Goal: Communication & Community: Connect with others

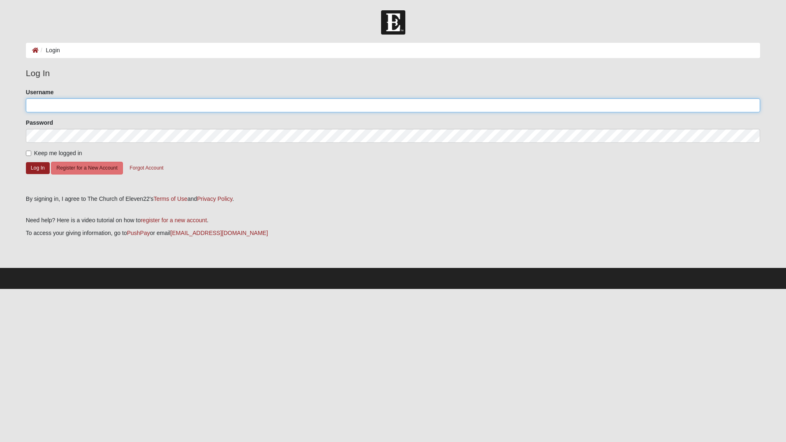
click at [65, 105] on input "Username" at bounding box center [393, 105] width 735 height 14
click at [104, 167] on button "Register for a New Account" at bounding box center [87, 168] width 72 height 13
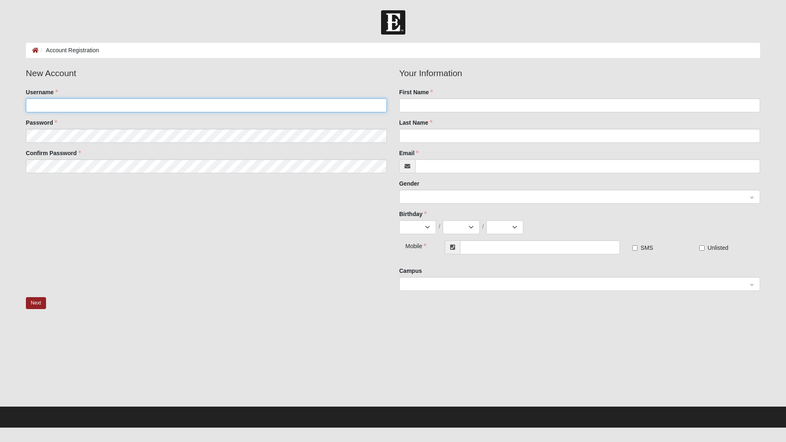
click at [93, 100] on input "Username" at bounding box center [206, 105] width 361 height 14
type input "T"
type input "tcolombara"
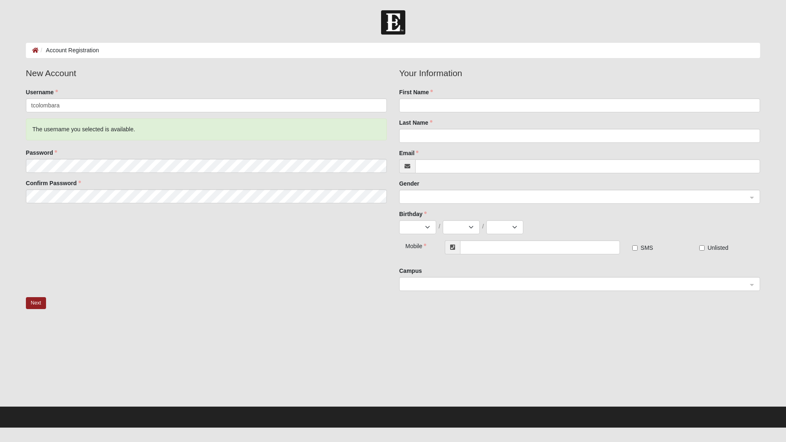
drag, startPoint x: 407, startPoint y: 98, endPoint x: 410, endPoint y: 101, distance: 4.7
click at [407, 99] on div "First Name" at bounding box center [579, 100] width 361 height 24
click at [411, 102] on input "First Name" at bounding box center [579, 105] width 361 height 14
click at [422, 104] on input "First Name" at bounding box center [579, 105] width 361 height 14
type input "Tyler"
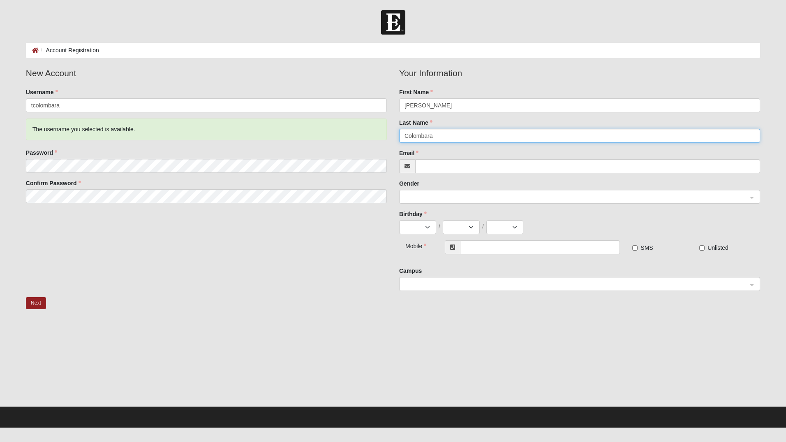
type input "Colombara"
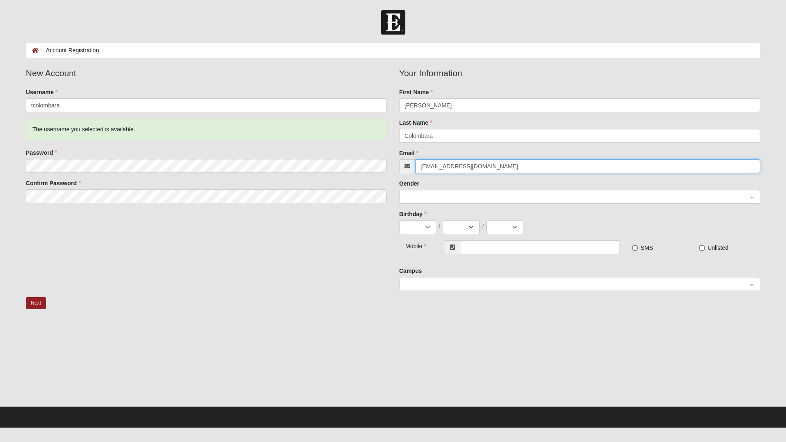
type input "tcolombara@outlook.com"
click at [424, 227] on select "Jan Feb Mar Apr May Jun Jul Aug Sep Oct Nov Dec" at bounding box center [417, 227] width 37 height 14
select select "11"
click at [399, 220] on select "Jan Feb Mar Apr May Jun Jul Aug Sep Oct Nov Dec" at bounding box center [417, 227] width 37 height 14
drag, startPoint x: 460, startPoint y: 229, endPoint x: 463, endPoint y: 234, distance: 6.2
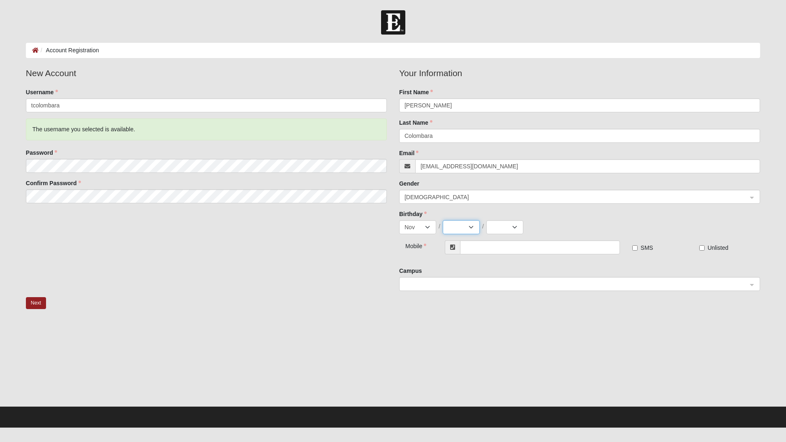
click at [460, 229] on select "1 2 3 4 5 6 7 8 9 10 11 12 13 14 15 16 17 18 19 20 21 22 23 24 25 26 27 28 29 30" at bounding box center [461, 227] width 37 height 14
drag, startPoint x: 455, startPoint y: 221, endPoint x: 455, endPoint y: 233, distance: 11.5
click at [456, 221] on select "1 2 3 4 5 6 7 8 9 10 11 12 13 14 15 16 17 18 19 20 21 22 23 24 25 26 27 28 29 30" at bounding box center [461, 227] width 37 height 14
select select "28"
click at [443, 220] on select "1 2 3 4 5 6 7 8 9 10 11 12 13 14 15 16 17 18 19 20 21 22 23 24 25 26 27 28 29 30" at bounding box center [461, 227] width 37 height 14
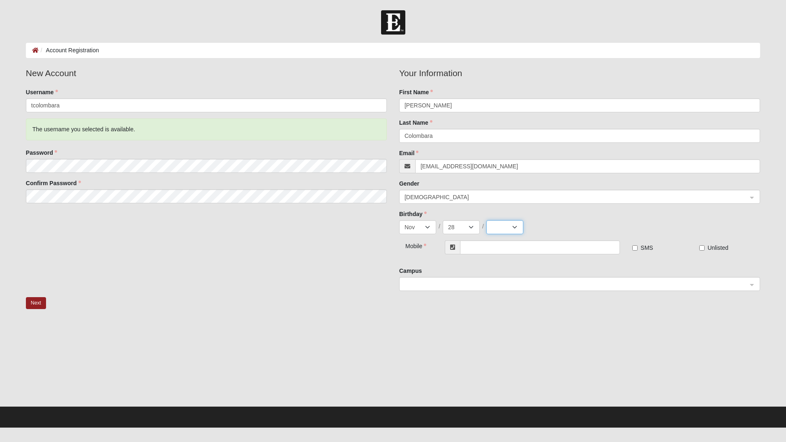
click at [497, 228] on select "2025 2024 2023 2022 2021 2020 2019 2018 2017 2016 2015 2014 2013 2012 2011 2010…" at bounding box center [505, 227] width 37 height 14
select select "1996"
click at [487, 220] on select "2025 2024 2023 2022 2021 2020 2019 2018 2017 2016 2015 2014 2013 2012 2011 2010…" at bounding box center [505, 227] width 37 height 14
click at [480, 248] on input "text" at bounding box center [540, 247] width 160 height 14
type input "(618) 407-0116"
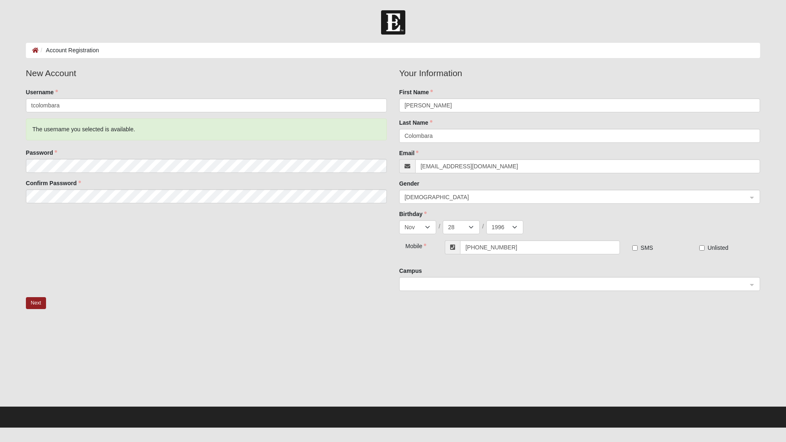
click at [645, 245] on span "SMS" at bounding box center [647, 247] width 12 height 7
click at [638, 245] on input "SMS" at bounding box center [635, 247] width 5 height 5
checkbox input "true"
click at [538, 284] on span at bounding box center [576, 284] width 343 height 9
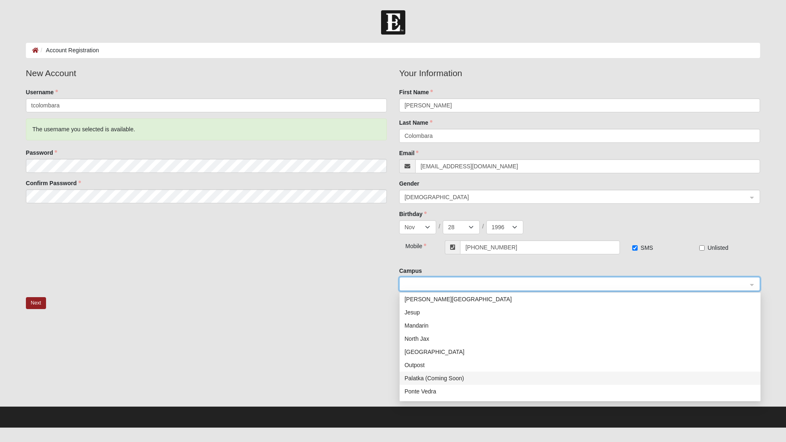
scroll to position [105, 0]
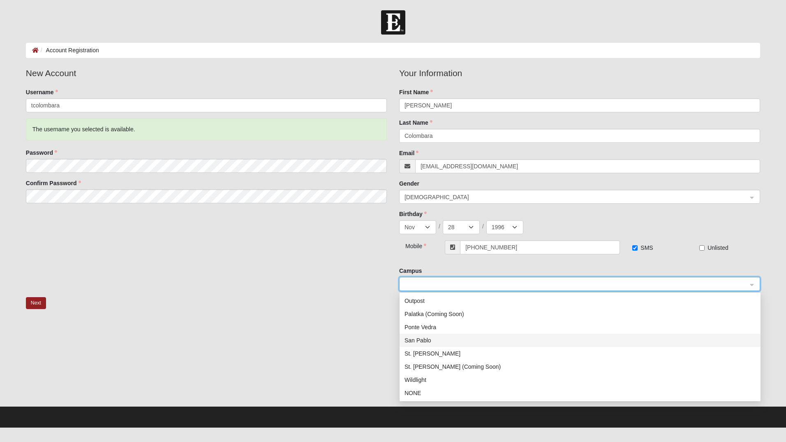
click at [453, 341] on div "San Pablo" at bounding box center [580, 340] width 351 height 9
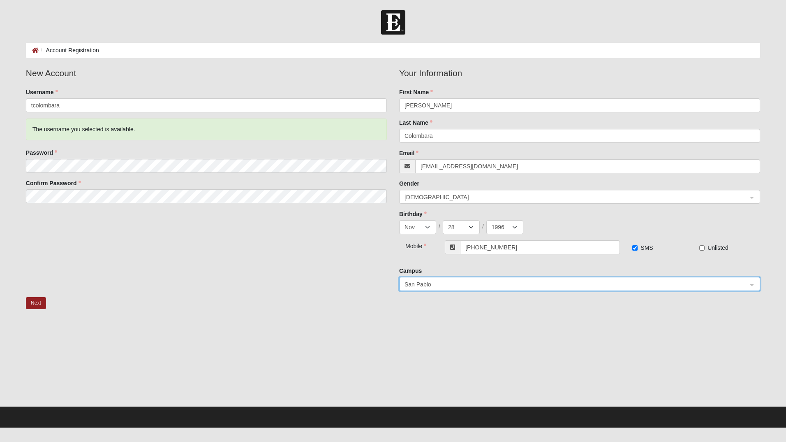
click at [484, 327] on div at bounding box center [393, 364] width 735 height 82
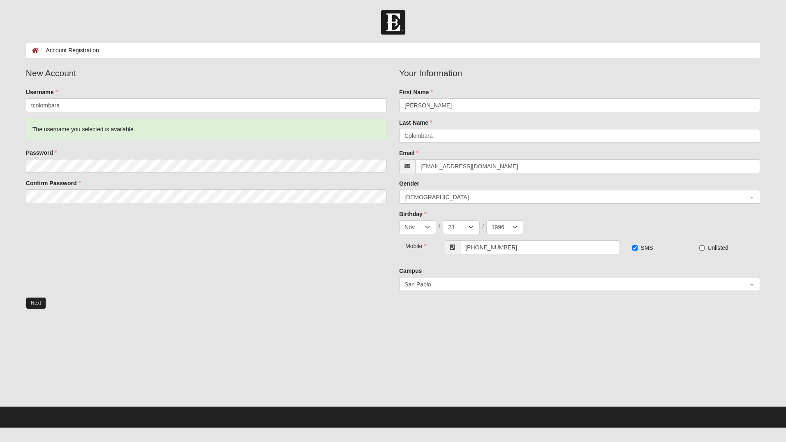
click at [40, 302] on button "Next" at bounding box center [36, 303] width 20 height 12
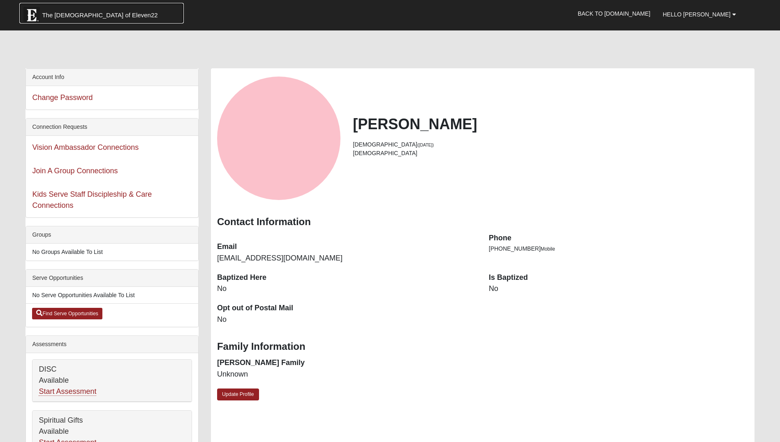
click at [70, 17] on span "The Church of Eleven22" at bounding box center [100, 15] width 116 height 8
click at [735, 12] on b at bounding box center [734, 15] width 4 height 6
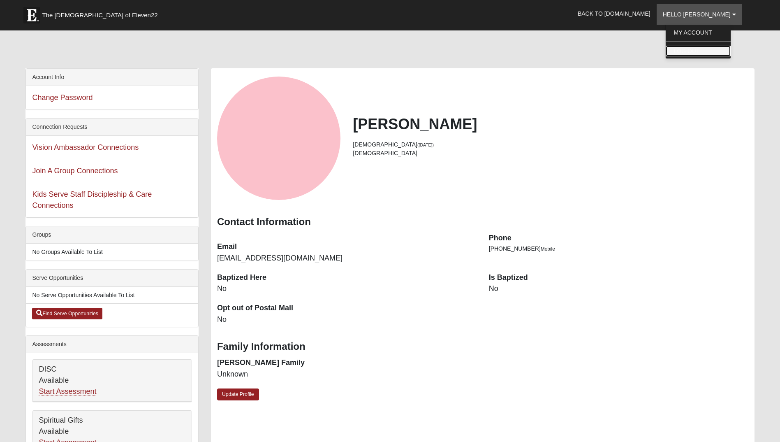
click at [705, 49] on link "Log Out" at bounding box center [698, 51] width 65 height 11
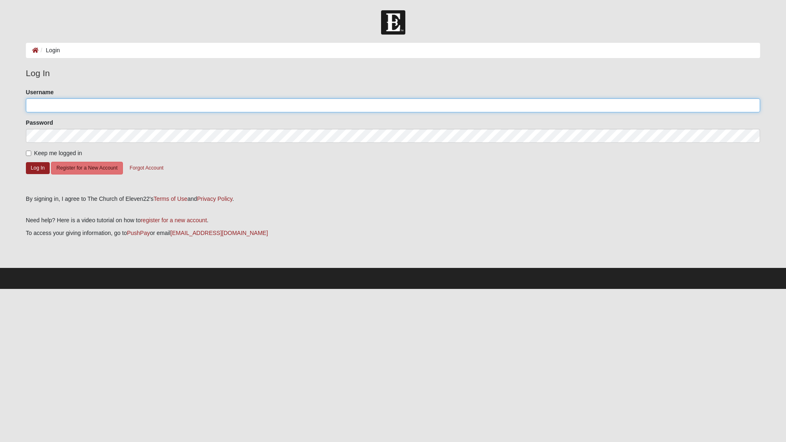
click at [85, 103] on input "Username" at bounding box center [393, 105] width 735 height 14
type input "tcolombara"
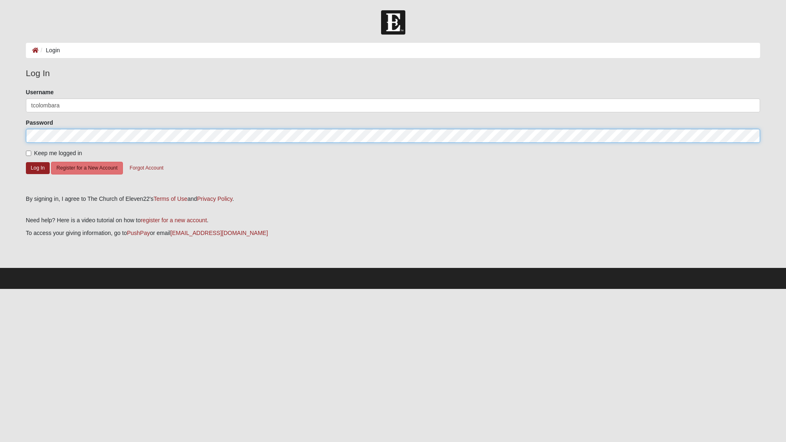
click at [26, 162] on button "Log In" at bounding box center [38, 168] width 24 height 12
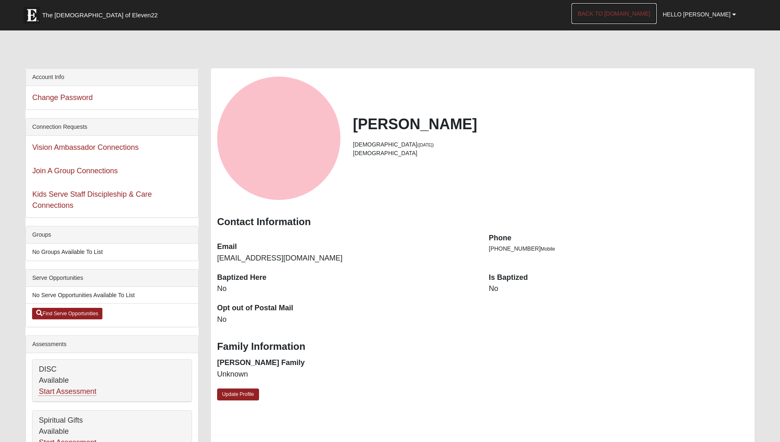
click at [612, 16] on link "Back to COE22.com" at bounding box center [614, 13] width 85 height 21
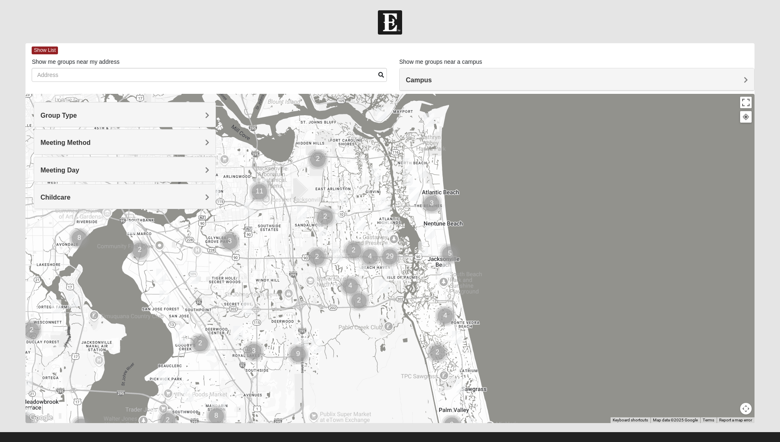
click at [438, 80] on h4 "Campus" at bounding box center [577, 80] width 342 height 8
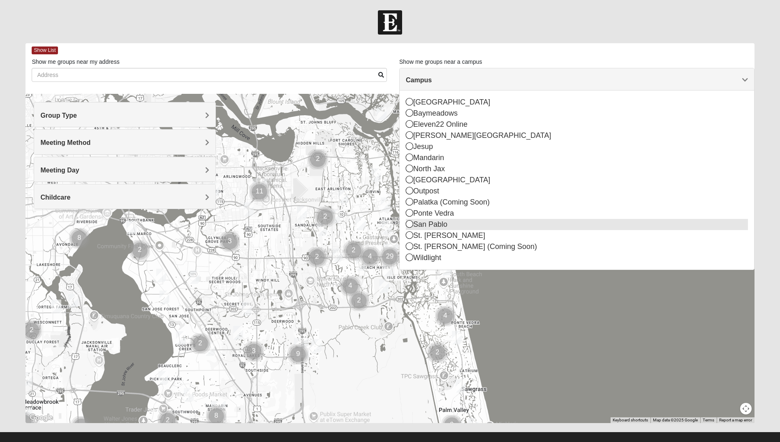
click at [409, 222] on icon at bounding box center [409, 223] width 7 height 7
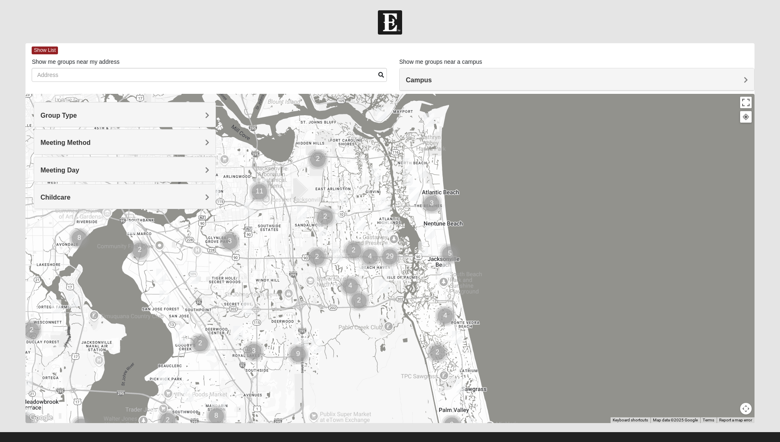
click at [452, 84] on h4 "Campus" at bounding box center [577, 80] width 342 height 8
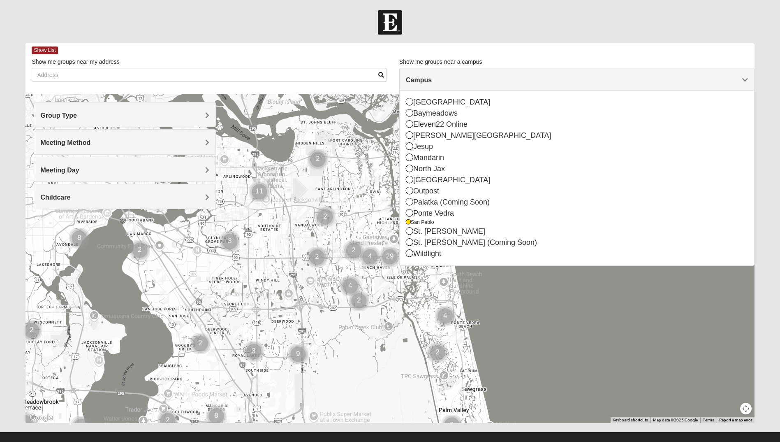
click at [483, 57] on div "Show List" at bounding box center [393, 50] width 723 height 14
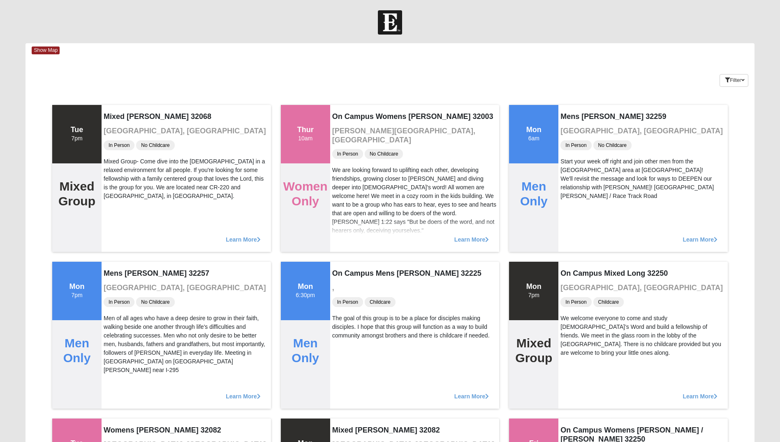
click at [275, 84] on div "Keywords Filter Additional Filters Campus Arlington Baymeadows Eleven22 Online …" at bounding box center [389, 79] width 729 height 30
click at [632, 76] on div "Keywords Filter Additional Filters Campus Arlington Baymeadows Eleven22 Online …" at bounding box center [389, 79] width 729 height 30
click at [744, 82] on icon "button" at bounding box center [742, 80] width 3 height 5
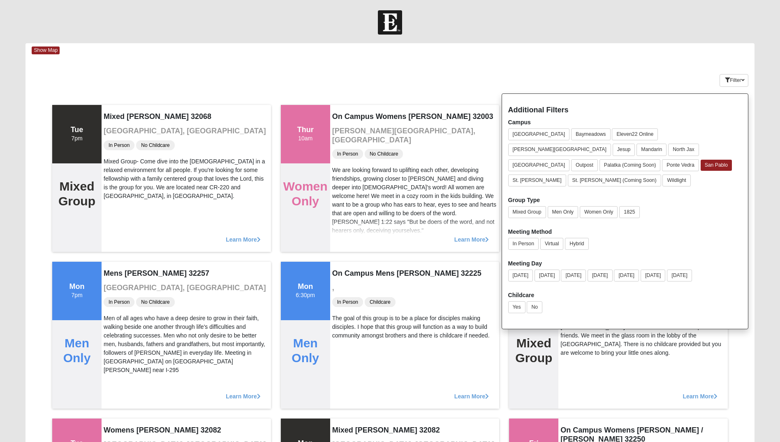
click at [486, 74] on div "Keywords Filter Additional Filters Campus Arlington Baymeadows Eleven22 Online …" at bounding box center [389, 79] width 729 height 30
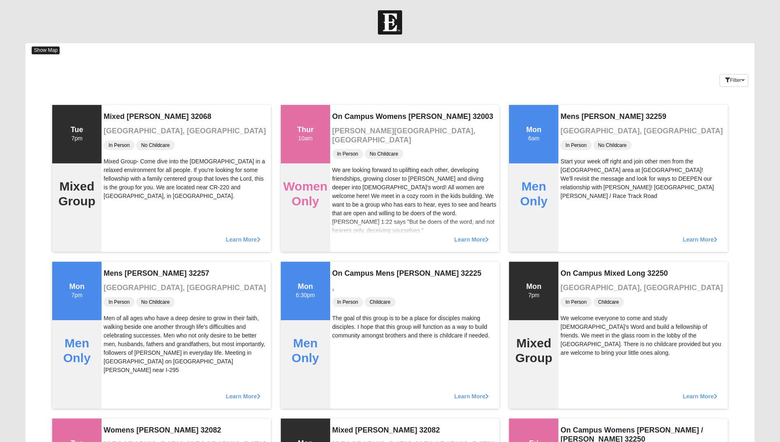
click at [36, 52] on span "Show Map" at bounding box center [46, 50] width 28 height 8
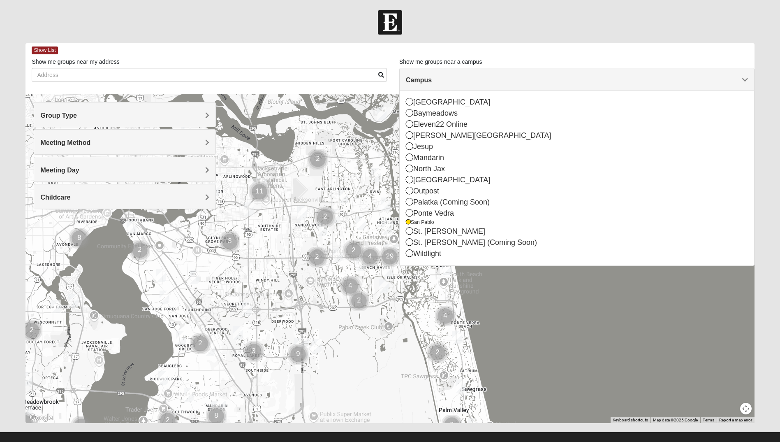
click at [731, 79] on h4 "Campus" at bounding box center [577, 80] width 342 height 8
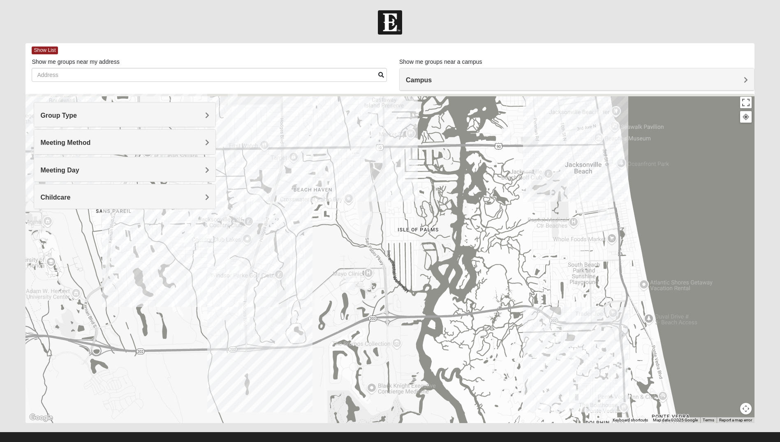
drag, startPoint x: 364, startPoint y: 248, endPoint x: 377, endPoint y: 285, distance: 39.1
click at [377, 285] on div at bounding box center [389, 258] width 729 height 329
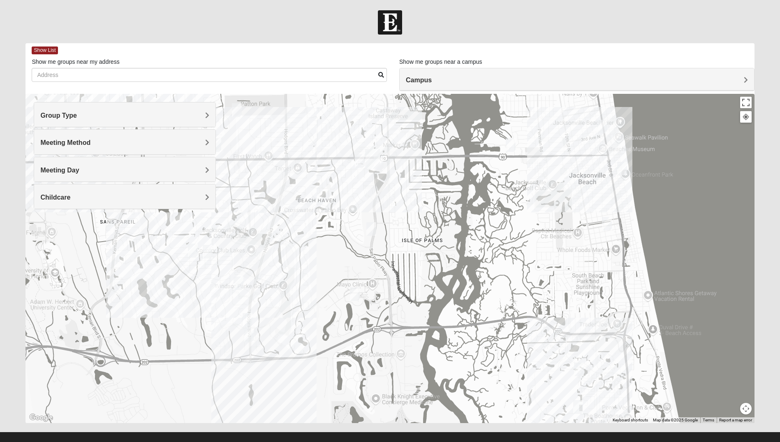
click at [372, 160] on img "San Pablo" at bounding box center [372, 159] width 15 height 20
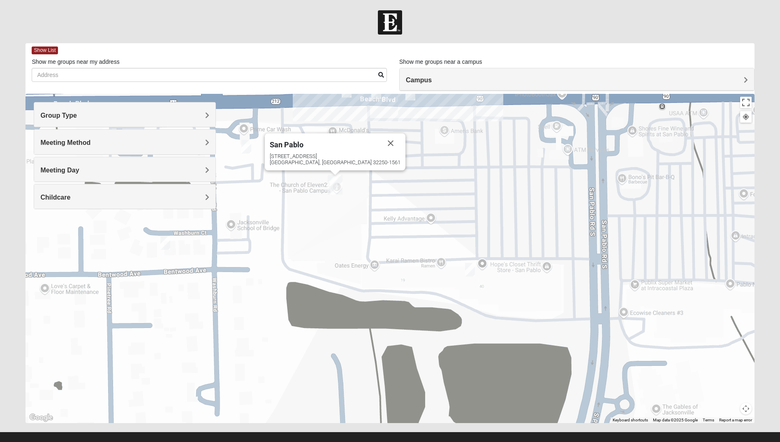
click at [333, 180] on img "San Pablo" at bounding box center [335, 185] width 15 height 20
click at [335, 185] on img "San Pablo" at bounding box center [335, 185] width 15 height 20
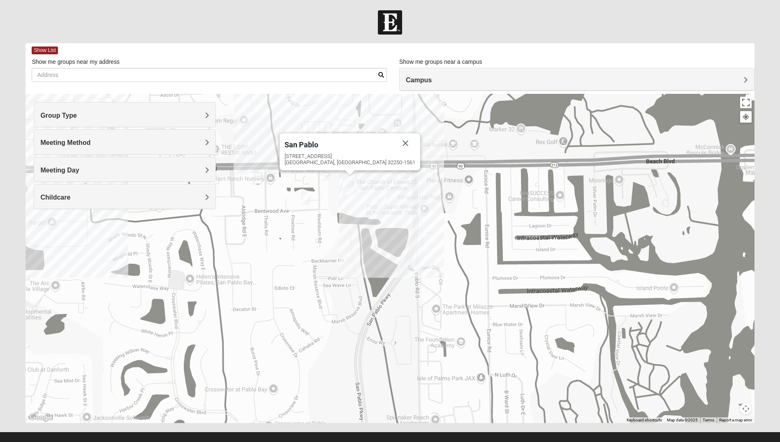
click at [391, 76] on div "Show me groups near my address" at bounding box center [209, 73] width 368 height 30
click at [350, 181] on img "San Pablo" at bounding box center [350, 185] width 15 height 20
click at [139, 116] on h4 "Group Type" at bounding box center [124, 115] width 169 height 8
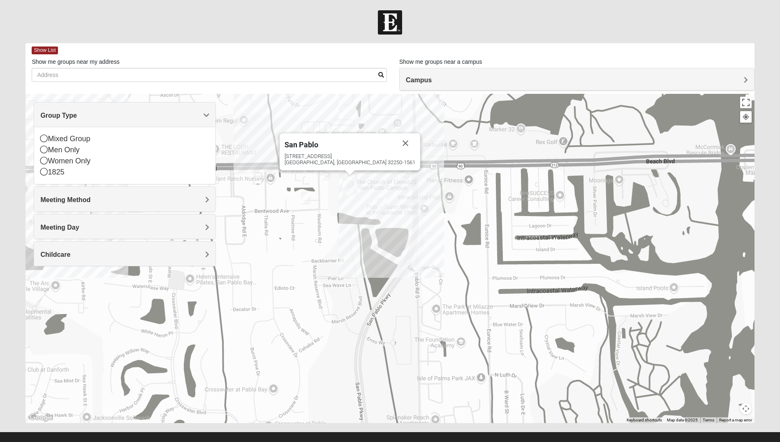
click at [135, 116] on h4 "Group Type" at bounding box center [124, 115] width 169 height 8
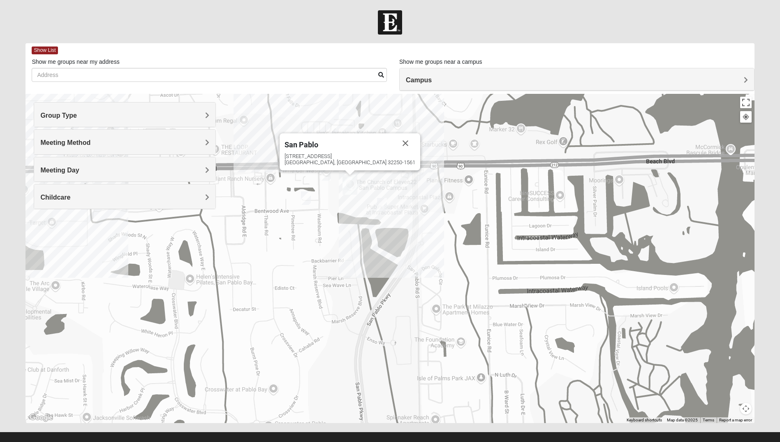
click at [112, 141] on h4 "Meeting Method" at bounding box center [124, 143] width 169 height 8
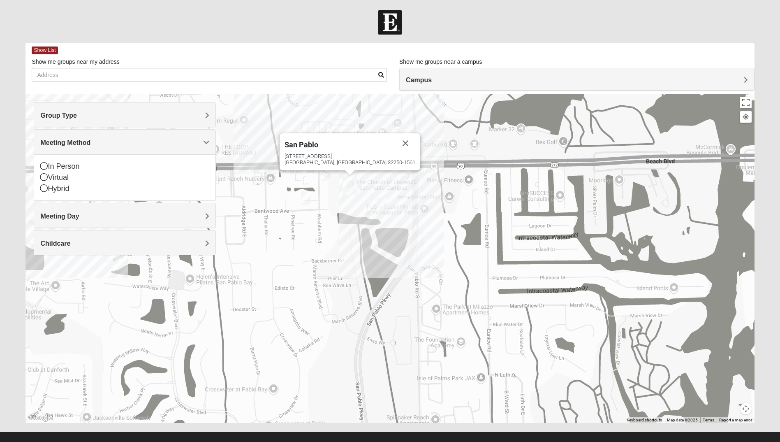
click at [112, 141] on h4 "Meeting Method" at bounding box center [124, 143] width 169 height 8
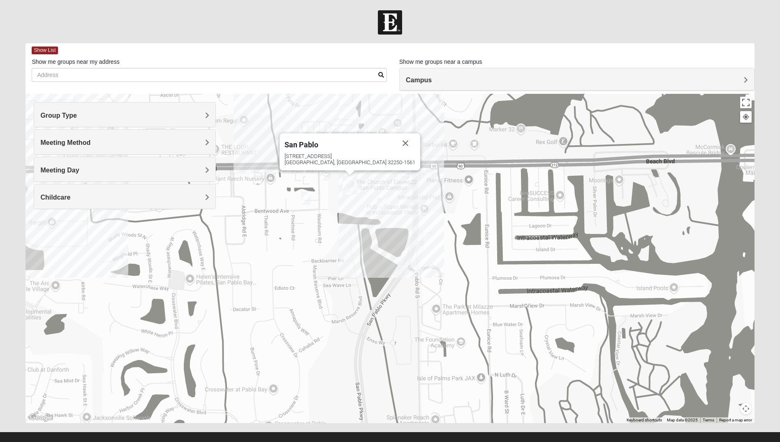
click at [109, 173] on h4 "Meeting Day" at bounding box center [124, 170] width 169 height 8
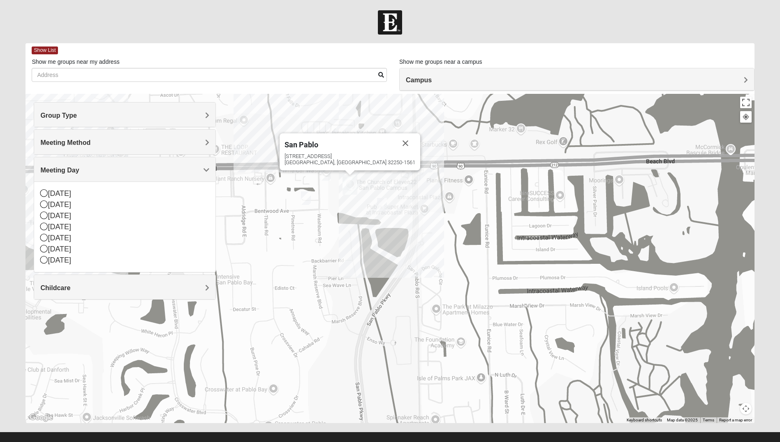
click at [109, 173] on h4 "Meeting Day" at bounding box center [124, 170] width 169 height 8
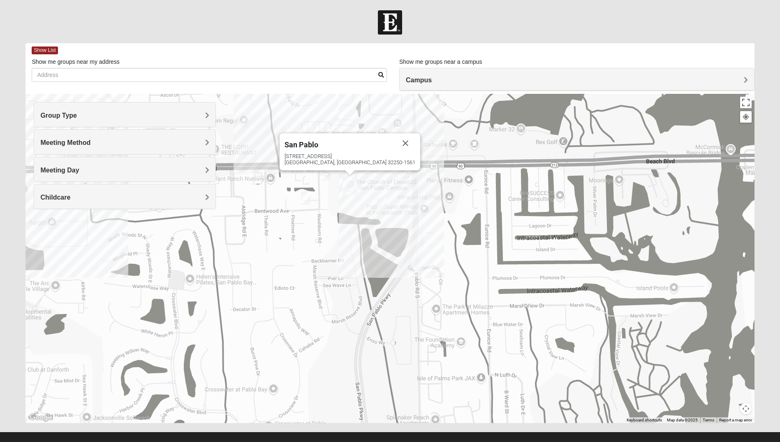
click at [114, 197] on h4 "Childcare" at bounding box center [124, 197] width 169 height 8
click at [111, 198] on h4 "Childcare" at bounding box center [124, 197] width 169 height 8
click at [384, 202] on img "On Campus Mens Starkey 32250" at bounding box center [382, 205] width 10 height 14
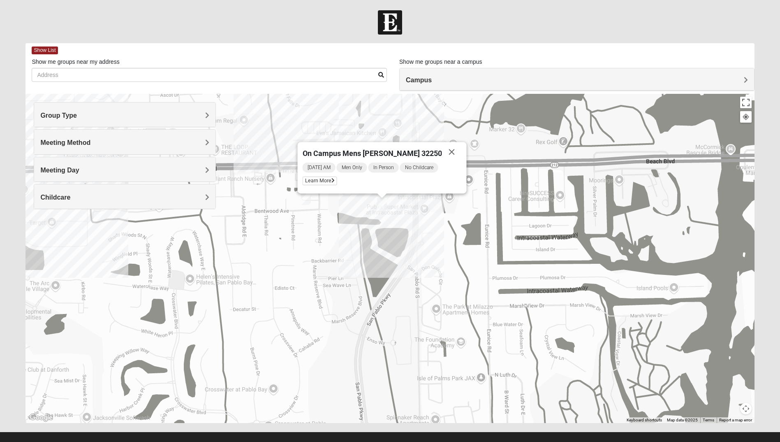
click at [382, 204] on img "On Campus Mens Starkey 32250" at bounding box center [382, 205] width 10 height 14
click at [345, 199] on div "On Campus Mens Starkey 32250 Sunday AM Men Only In Person No Childcare Learn Mo…" at bounding box center [389, 258] width 729 height 329
click at [442, 153] on button "Close" at bounding box center [452, 152] width 20 height 20
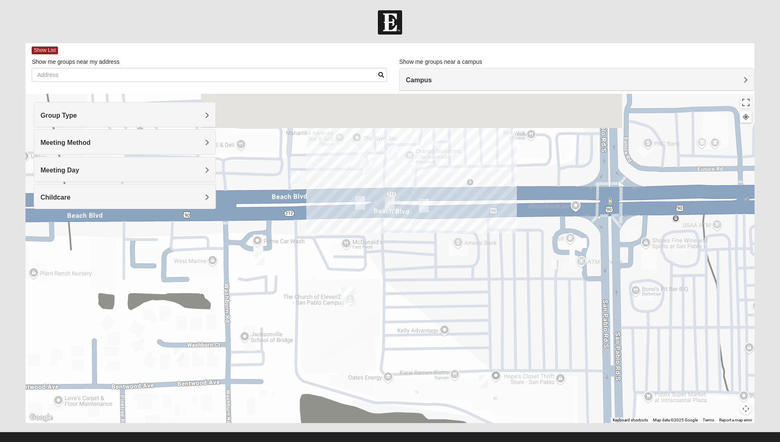
drag, startPoint x: 371, startPoint y: 160, endPoint x: 389, endPoint y: 251, distance: 93.5
click at [389, 251] on div at bounding box center [389, 258] width 729 height 329
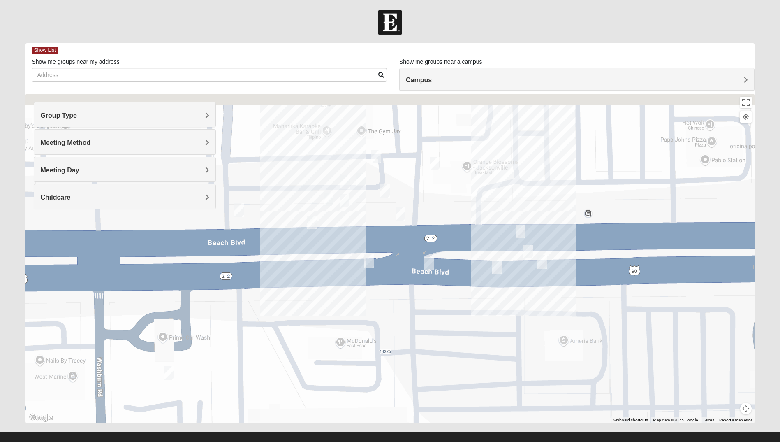
drag, startPoint x: 358, startPoint y: 206, endPoint x: 362, endPoint y: 264, distance: 58.1
click at [363, 265] on div "To navigate, press the arrow keys." at bounding box center [389, 258] width 729 height 329
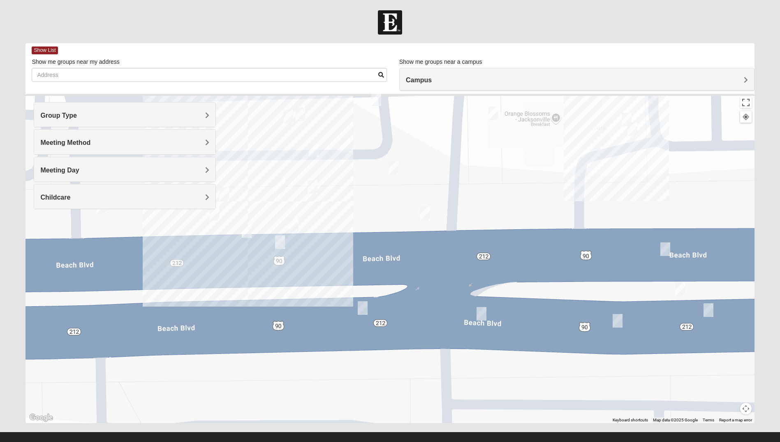
drag, startPoint x: 374, startPoint y: 225, endPoint x: 356, endPoint y: 275, distance: 53.5
click at [356, 275] on div "To navigate, press the arrow keys." at bounding box center [389, 258] width 729 height 329
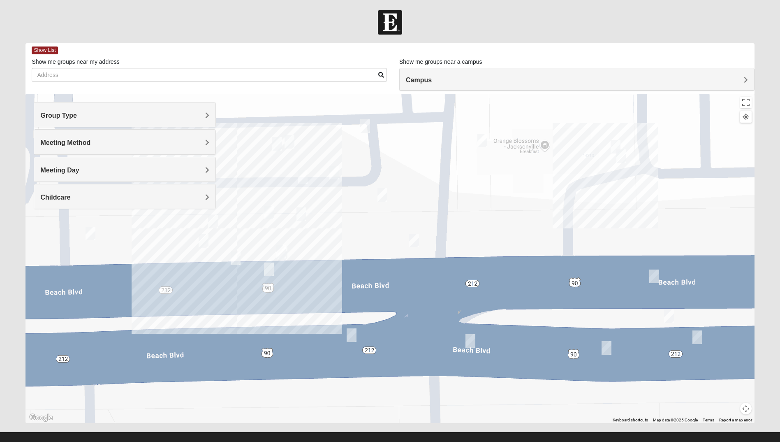
click at [278, 140] on img "On Campus Mens Myers 32250" at bounding box center [277, 144] width 10 height 14
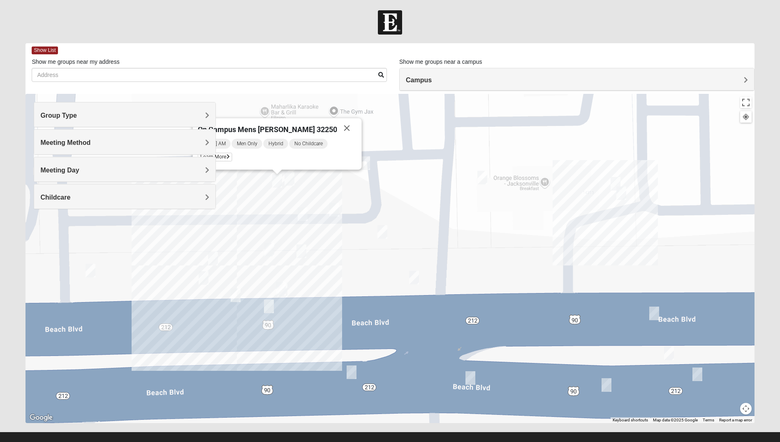
click at [301, 214] on img "Mens Baez 32250" at bounding box center [303, 214] width 10 height 14
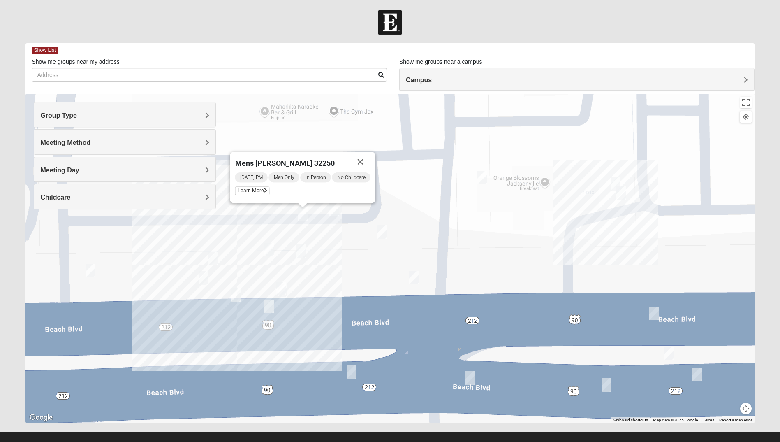
click at [271, 248] on img "On Campus Mens Moya/Pritchett 32250" at bounding box center [269, 250] width 10 height 14
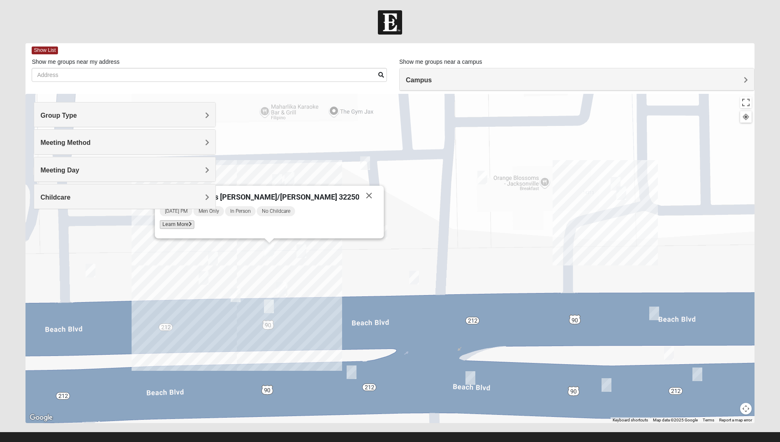
click at [195, 224] on span "Learn More" at bounding box center [177, 224] width 35 height 9
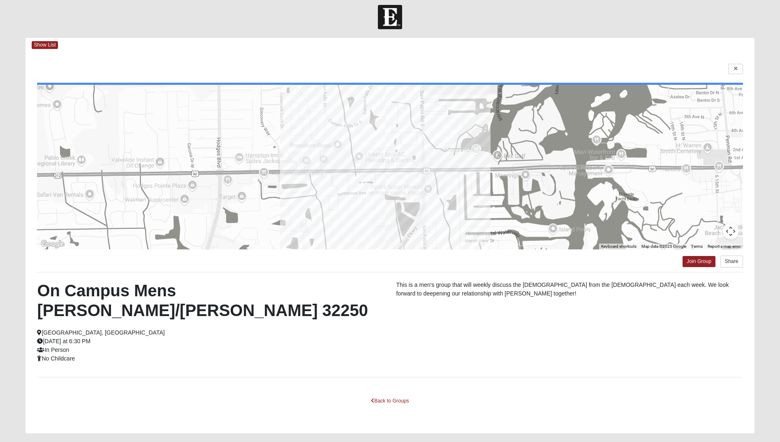
scroll to position [7, 0]
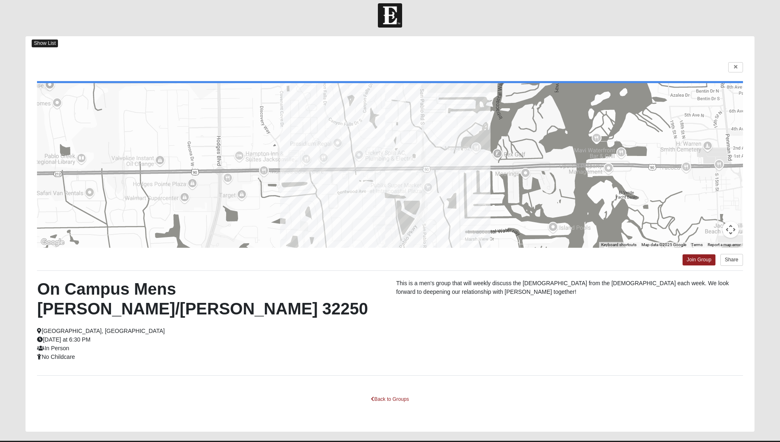
click at [46, 44] on span "Show List" at bounding box center [45, 43] width 26 height 8
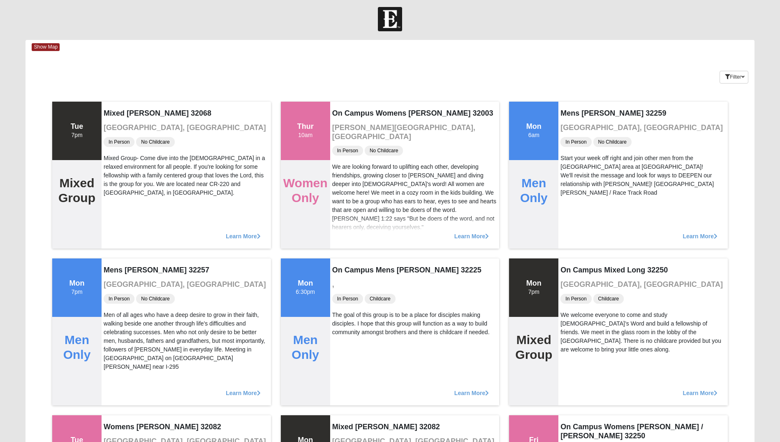
scroll to position [0, 0]
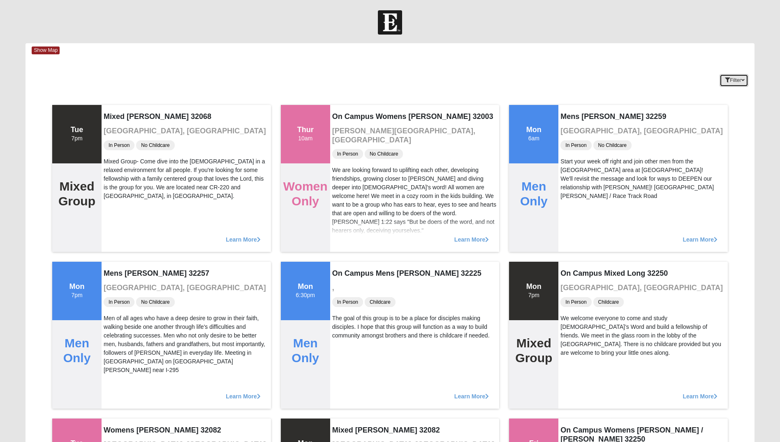
click at [737, 75] on button "Filter" at bounding box center [734, 80] width 28 height 13
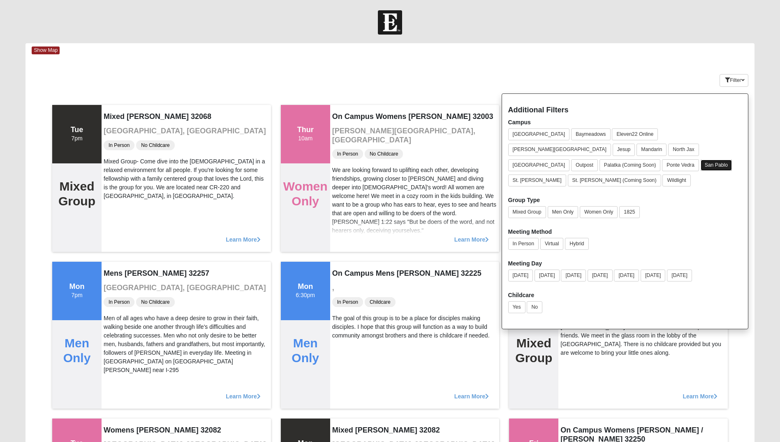
click at [717, 160] on button "San Pablo" at bounding box center [717, 165] width 32 height 11
click at [718, 159] on button "San Pablo" at bounding box center [717, 165] width 32 height 12
click at [481, 83] on div "Keywords Filter Additional Filters Campus Arlington Baymeadows Eleven22 Online …" at bounding box center [389, 79] width 729 height 30
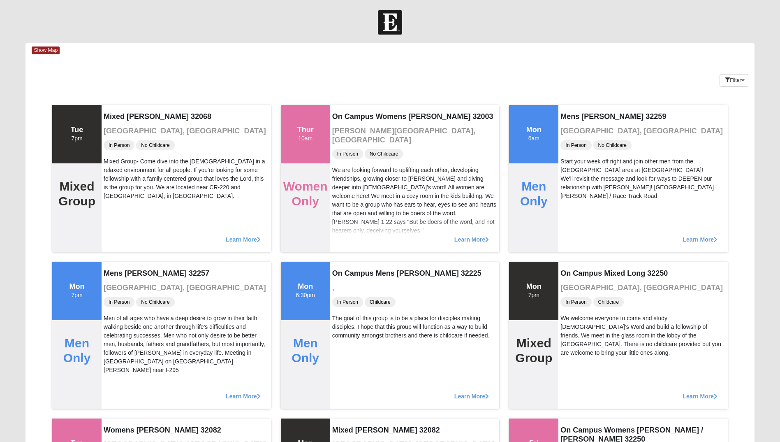
click at [431, 66] on div "Keywords Filter Additional Filters Campus Arlington Baymeadows Eleven22 Online …" at bounding box center [389, 79] width 729 height 30
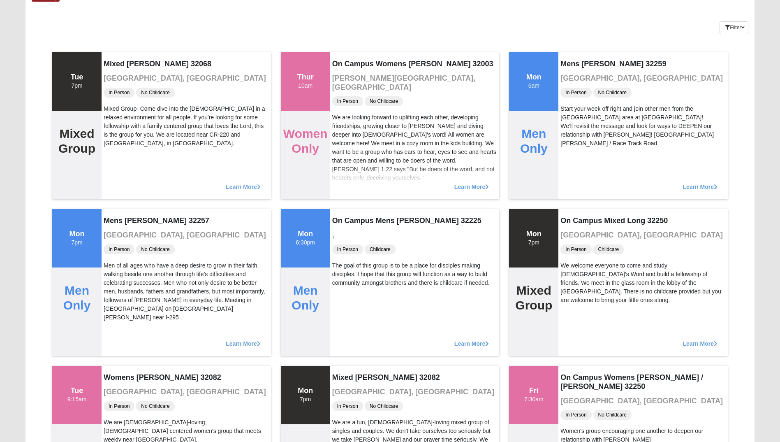
scroll to position [13998, 0]
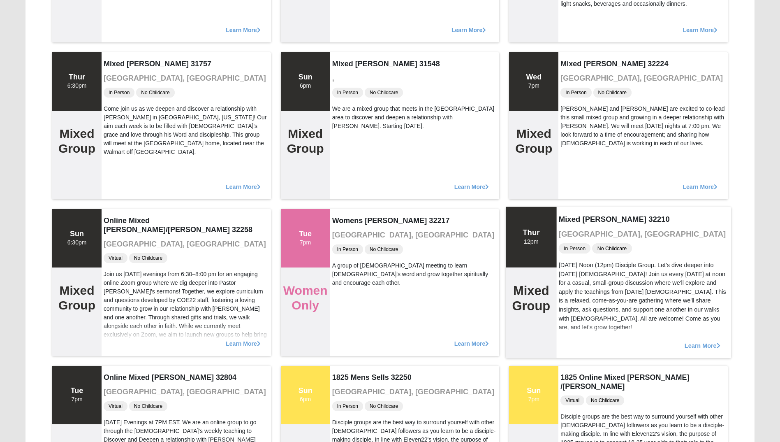
click at [702, 341] on span "Learn More" at bounding box center [703, 341] width 36 height 0
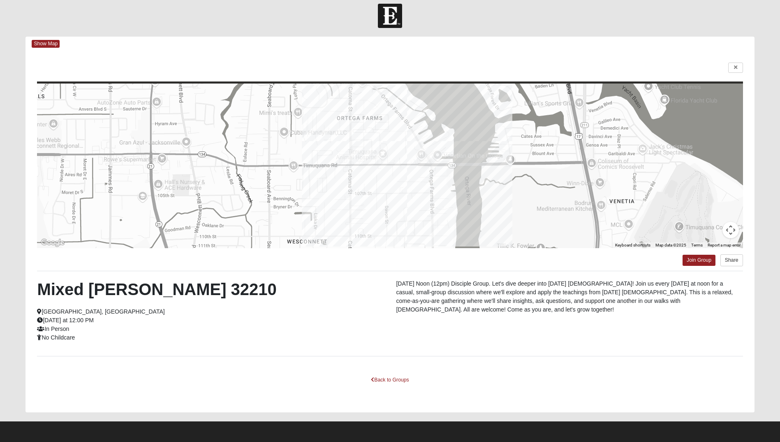
scroll to position [7, 0]
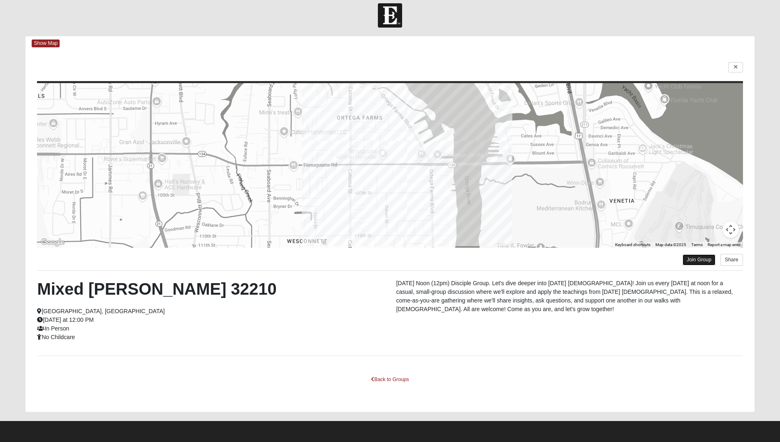
click at [697, 259] on link "Join Group" at bounding box center [699, 259] width 33 height 11
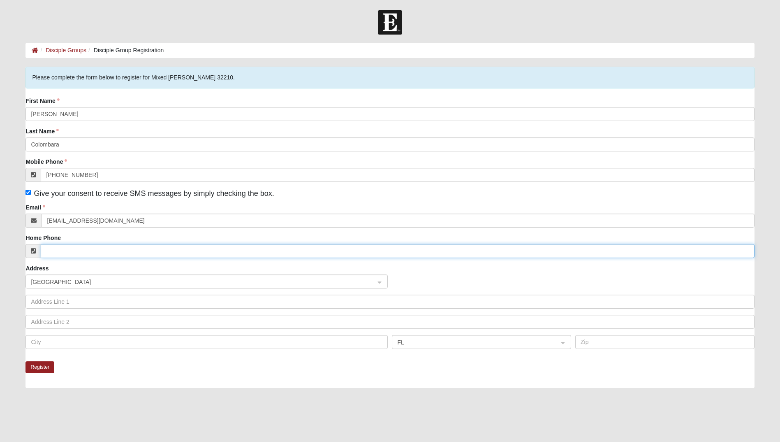
click at [110, 247] on input "Home Phone" at bounding box center [398, 251] width 714 height 14
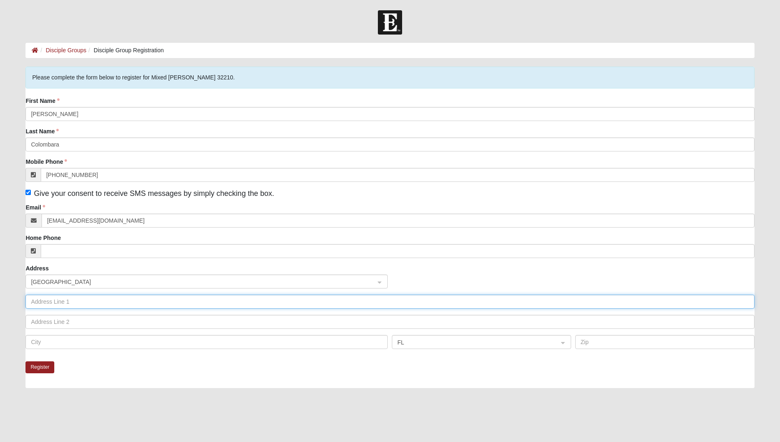
click at [88, 302] on input "text" at bounding box center [389, 301] width 729 height 14
click at [164, 297] on input "5000 Kernan Blvd S" at bounding box center [389, 301] width 729 height 14
type input "5000 Kernan Blvd S APT 1002"
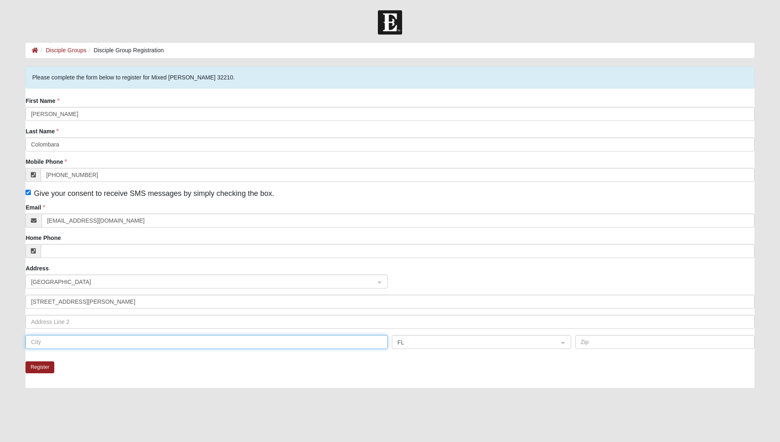
click at [51, 344] on input "text" at bounding box center [206, 342] width 362 height 14
type input "Jacksonville"
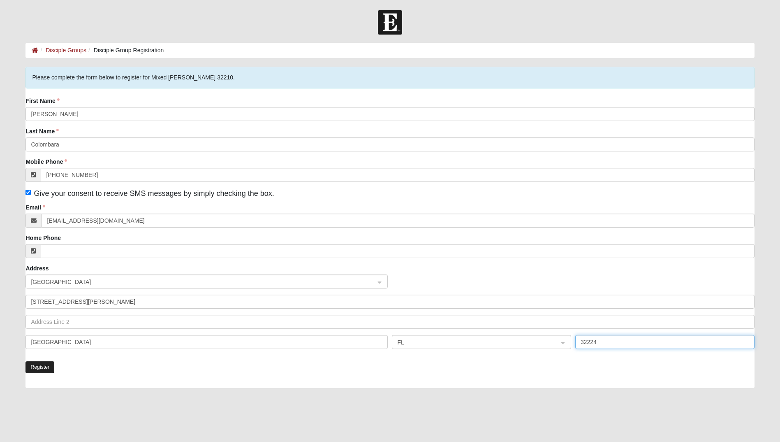
type input "32224"
click at [35, 368] on button "Register" at bounding box center [39, 367] width 29 height 12
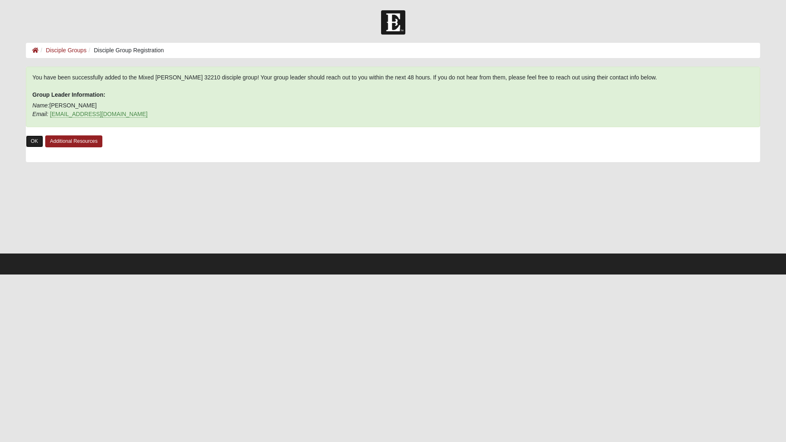
click at [37, 142] on link "OK" at bounding box center [34, 141] width 17 height 12
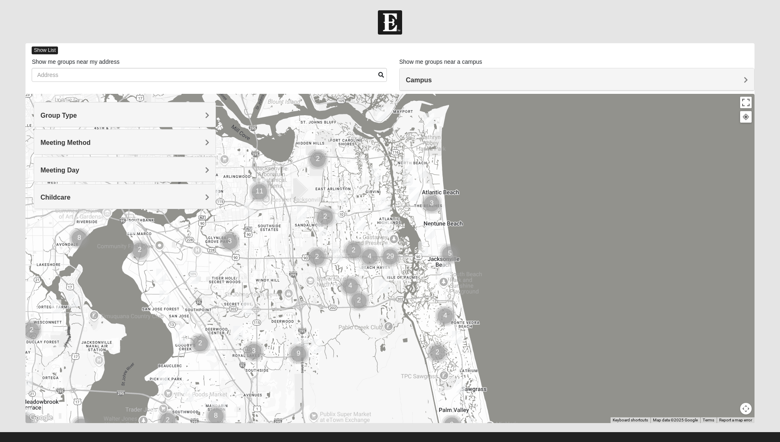
click at [36, 49] on span "Show List" at bounding box center [45, 50] width 26 height 8
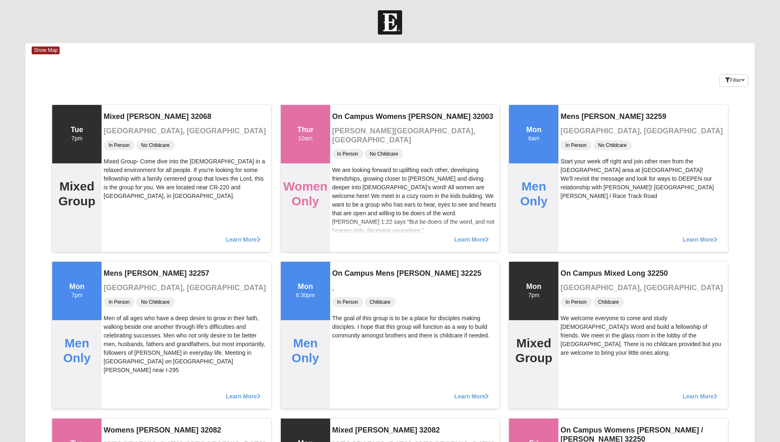
scroll to position [13998, 0]
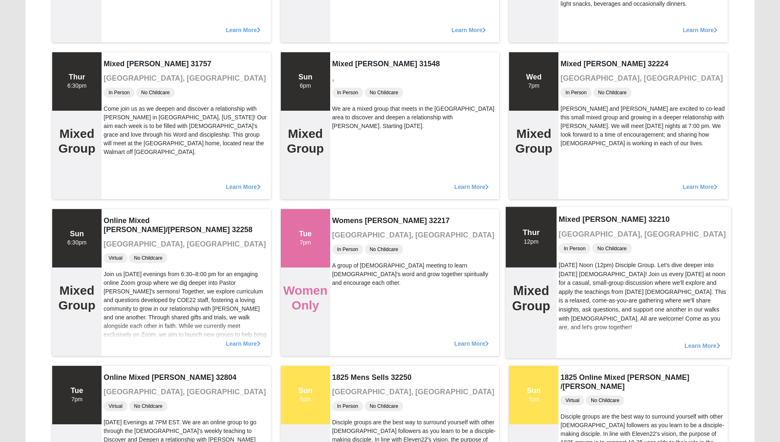
click at [697, 341] on span "Learn More" at bounding box center [703, 341] width 36 height 0
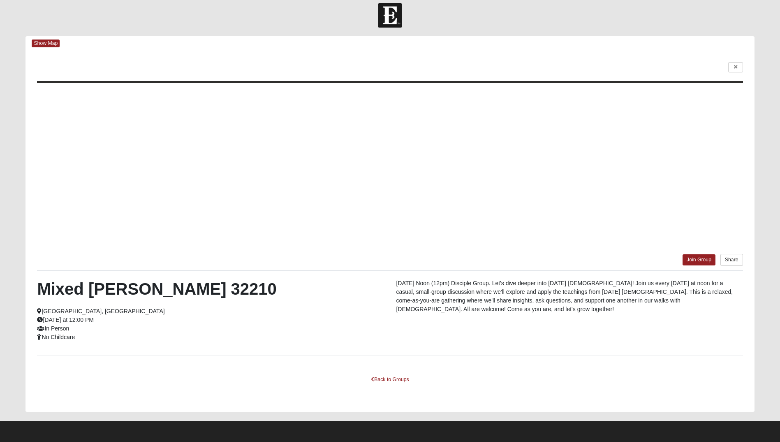
scroll to position [7, 0]
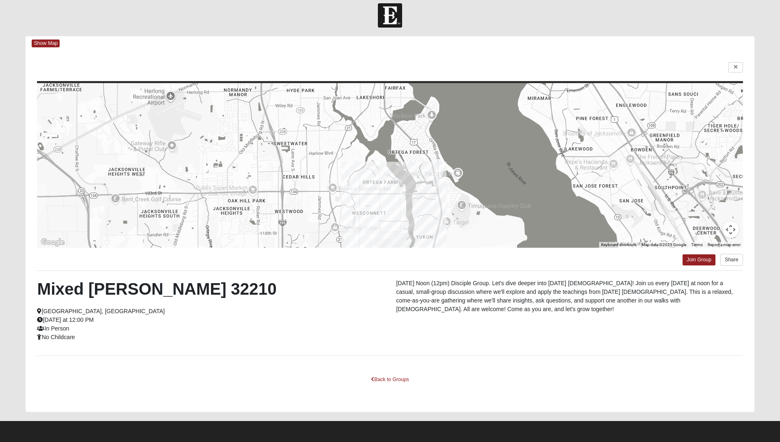
drag, startPoint x: 443, startPoint y: 184, endPoint x: 412, endPoint y: 204, distance: 36.8
click at [412, 204] on div at bounding box center [390, 165] width 706 height 165
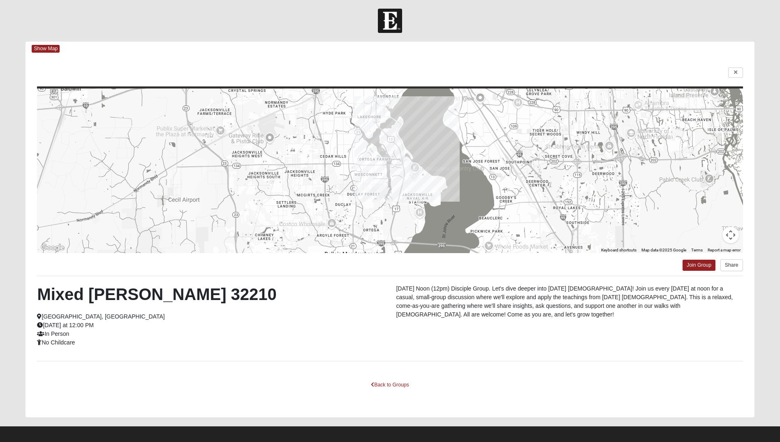
scroll to position [0, 0]
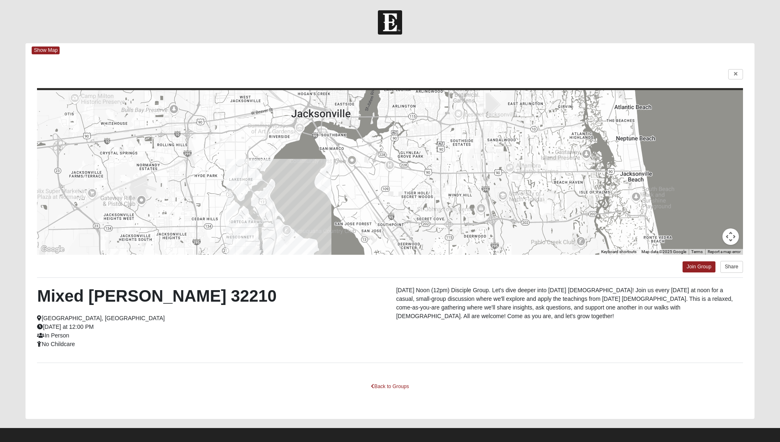
drag, startPoint x: 504, startPoint y: 197, endPoint x: 326, endPoint y: 239, distance: 182.8
click at [326, 239] on div at bounding box center [390, 172] width 706 height 165
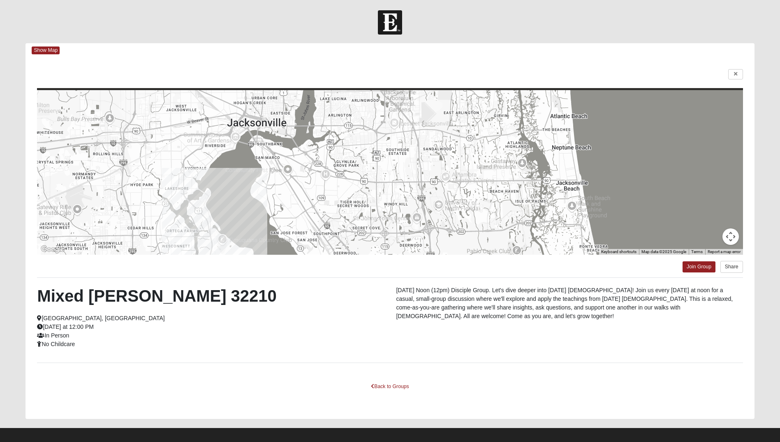
drag, startPoint x: 385, startPoint y: 212, endPoint x: 320, endPoint y: 220, distance: 64.7
click at [320, 220] on div at bounding box center [390, 172] width 706 height 165
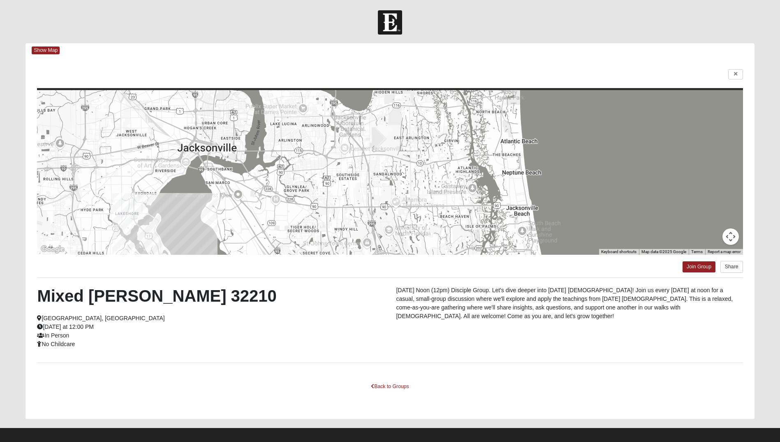
drag, startPoint x: 362, startPoint y: 173, endPoint x: 314, endPoint y: 199, distance: 55.0
click at [314, 199] on div at bounding box center [390, 172] width 706 height 165
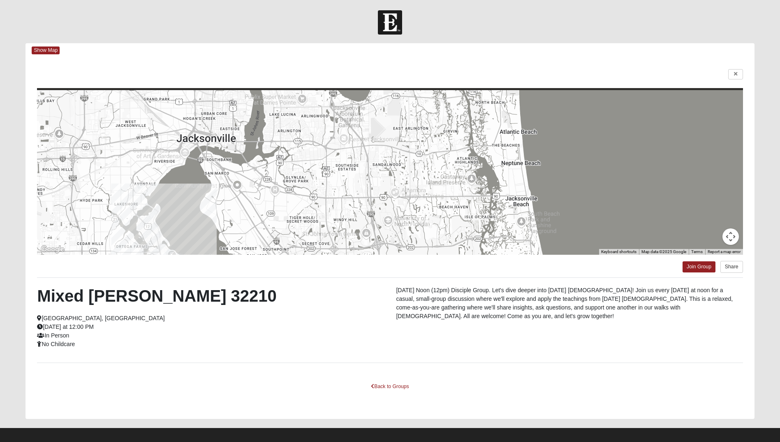
drag, startPoint x: 306, startPoint y: 200, endPoint x: 305, endPoint y: 152, distance: 48.1
click at [305, 156] on div at bounding box center [390, 172] width 706 height 165
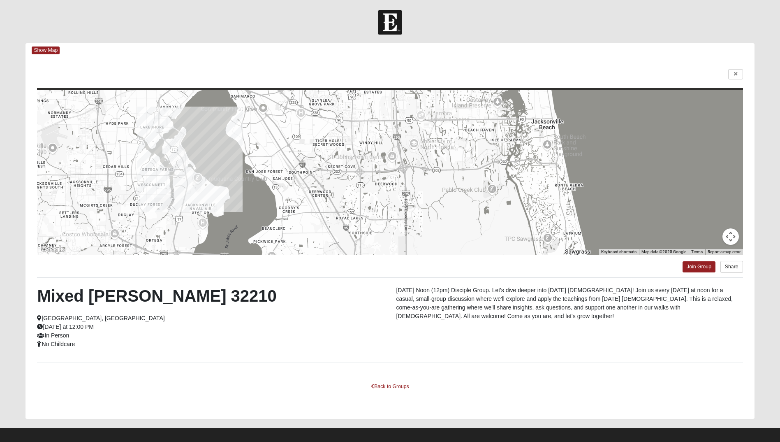
drag, startPoint x: 308, startPoint y: 154, endPoint x: 305, endPoint y: 66, distance: 88.0
click at [336, 167] on div at bounding box center [390, 172] width 706 height 165
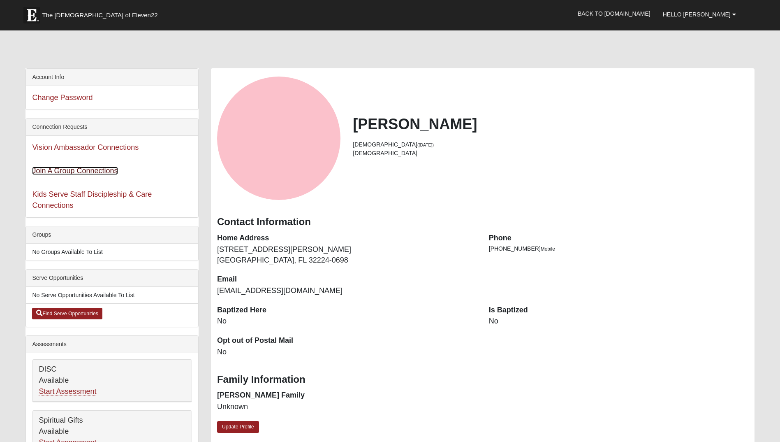
click at [88, 174] on link "Join A Group Connections" at bounding box center [75, 171] width 86 height 8
click at [704, 14] on span "Hello [PERSON_NAME]" at bounding box center [697, 14] width 68 height 7
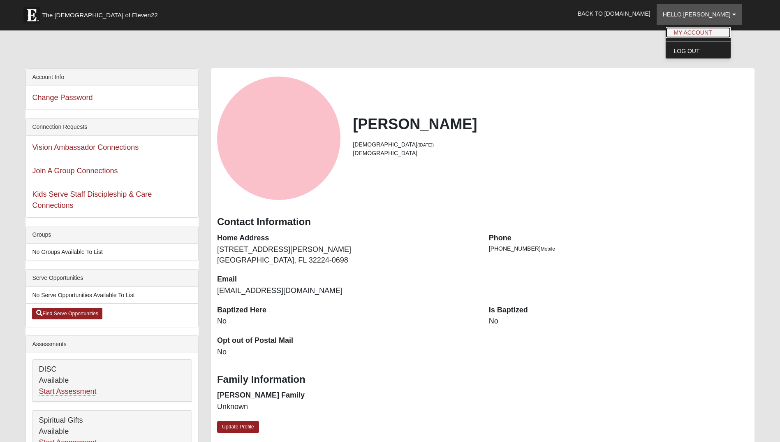
click at [710, 35] on link "My Account" at bounding box center [698, 32] width 65 height 11
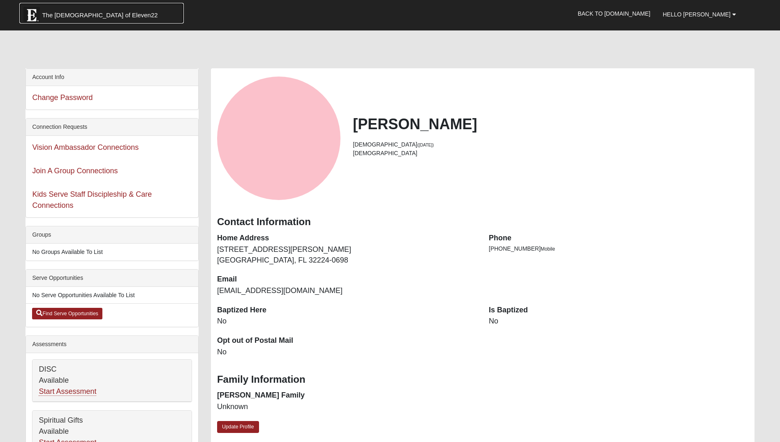
click at [97, 18] on span "The [DEMOGRAPHIC_DATA] of Eleven22" at bounding box center [100, 15] width 116 height 8
